Goal: Information Seeking & Learning: Learn about a topic

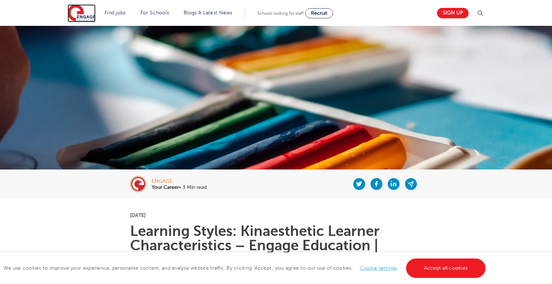
click at [82, 14] on img at bounding box center [82, 13] width 28 height 18
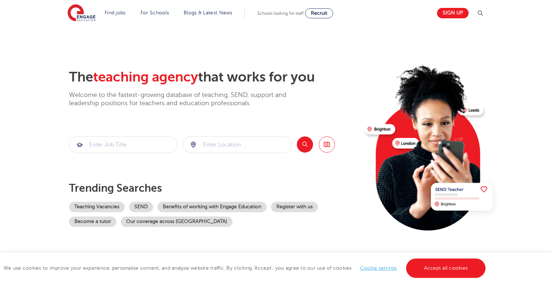
click at [480, 12] on img at bounding box center [480, 13] width 9 height 9
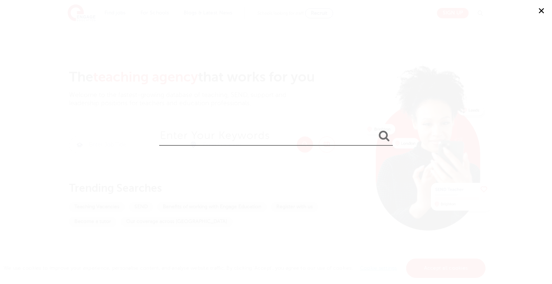
click at [285, 130] on input "search" at bounding box center [276, 134] width 234 height 23
type input "auditory learning style"
click at [376, 130] on button "submit" at bounding box center [384, 136] width 17 height 13
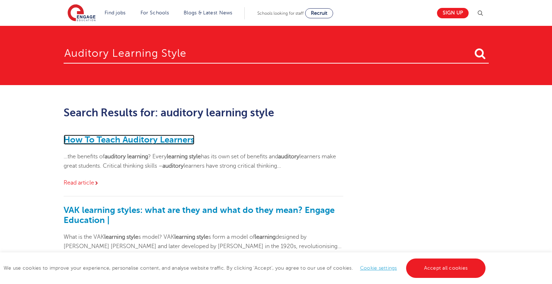
click at [150, 142] on link "How To Teach Auditory Learners" at bounding box center [129, 140] width 131 height 10
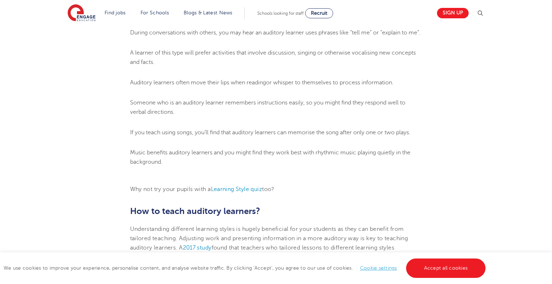
scroll to position [984, 0]
click at [150, 136] on span "If you teach using songs, you’ll find that auditory learners can memorise the s…" at bounding box center [270, 132] width 280 height 6
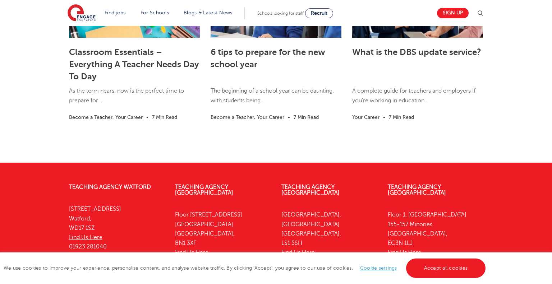
scroll to position [2148, 0]
